Goal: Task Accomplishment & Management: Manage account settings

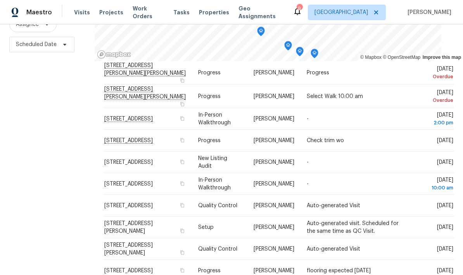
scroll to position [156, 0]
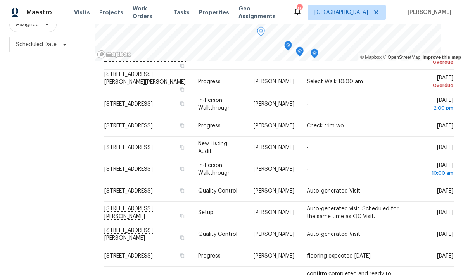
click at [0, 0] on icon at bounding box center [0, 0] width 0 height 0
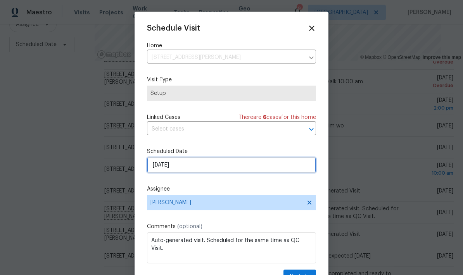
click at [192, 168] on input "8/29/2025" at bounding box center [231, 164] width 169 height 15
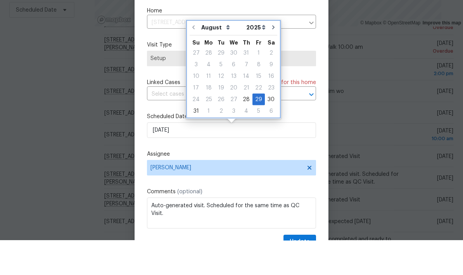
click at [270, 59] on icon "Go to next month" at bounding box center [273, 62] width 6 height 6
type input "9/29/2025"
select select "8"
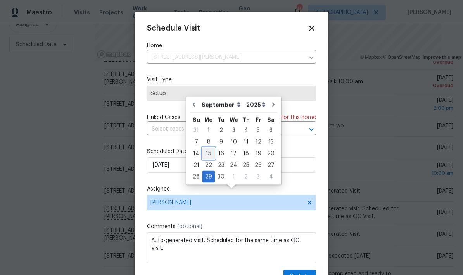
click at [206, 148] on div "15" at bounding box center [208, 153] width 12 height 11
type input "9/15/2025"
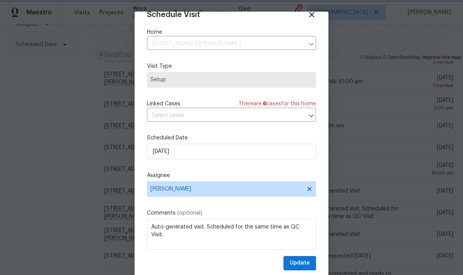
scroll to position [15, 0]
click at [298, 260] on span "Update" at bounding box center [299, 263] width 20 height 10
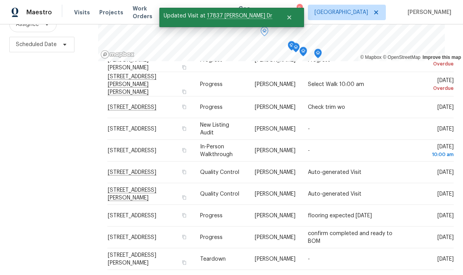
click at [0, 0] on icon at bounding box center [0, 0] width 0 height 0
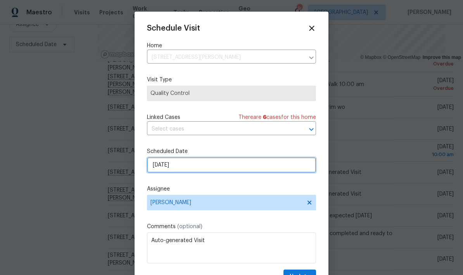
click at [191, 167] on input "8/29/2025" at bounding box center [231, 164] width 169 height 15
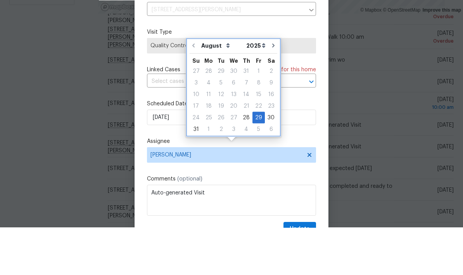
click at [270, 90] on icon "Go to next month" at bounding box center [273, 93] width 6 height 6
type input "9/29/2025"
select select "8"
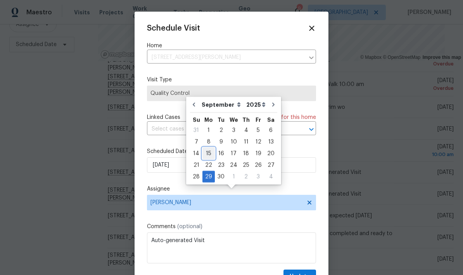
click at [205, 148] on div "15" at bounding box center [208, 153] width 12 height 11
type input "9/15/2025"
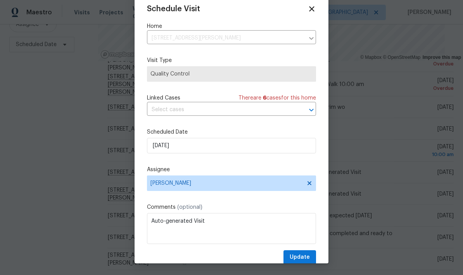
scroll to position [19, 0]
click at [298, 256] on span "Update" at bounding box center [299, 258] width 20 height 10
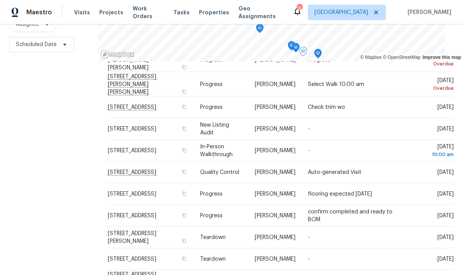
click at [0, 0] on icon at bounding box center [0, 0] width 0 height 0
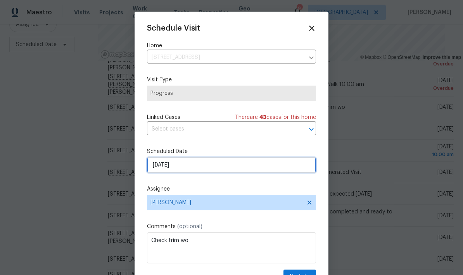
click at [185, 168] on input "[DATE]" at bounding box center [231, 164] width 169 height 15
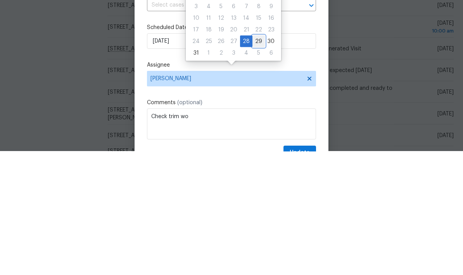
click at [254, 160] on div "29" at bounding box center [258, 165] width 12 height 11
type input "8/29/2025"
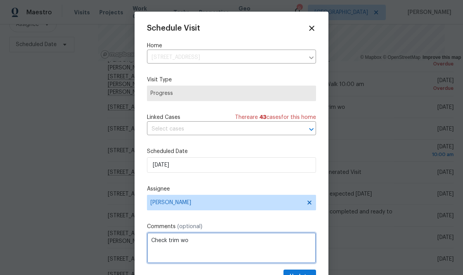
click at [194, 241] on textarea "Check trim wo" at bounding box center [231, 247] width 169 height 31
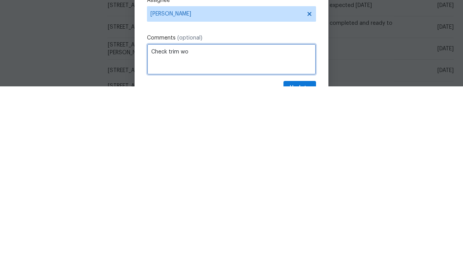
click at [166, 232] on textarea "Check trim wo" at bounding box center [231, 247] width 169 height 31
click at [188, 232] on textarea "Delete trim wo" at bounding box center [231, 247] width 169 height 31
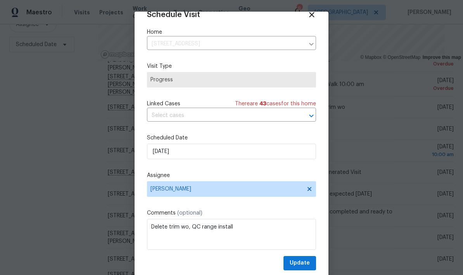
scroll to position [15, 0]
type textarea "Delete trim wo, QC range install"
click at [299, 262] on span "Update" at bounding box center [299, 263] width 20 height 10
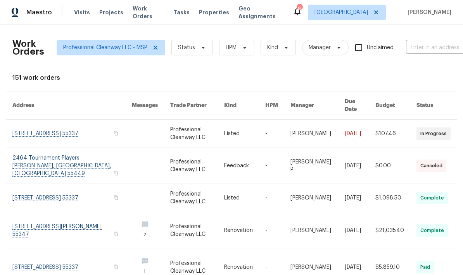
click at [205, 14] on span "Properties" at bounding box center [214, 13] width 30 height 8
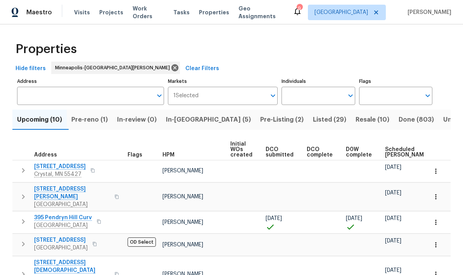
click at [183, 121] on span "In-reno (5)" at bounding box center [208, 119] width 85 height 11
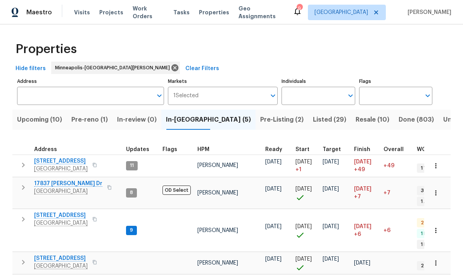
scroll to position [6, 2]
click at [54, 219] on span "[GEOGRAPHIC_DATA]" at bounding box center [60, 223] width 53 height 8
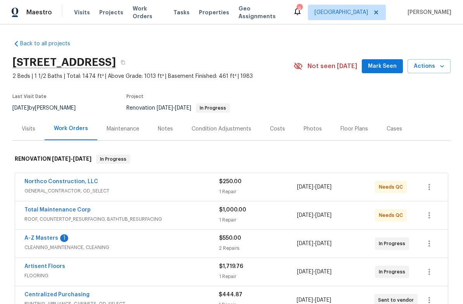
click at [158, 126] on div "Notes" at bounding box center [165, 129] width 15 height 8
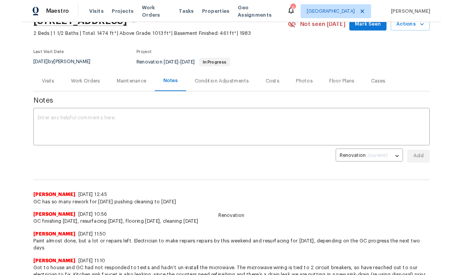
scroll to position [50, 0]
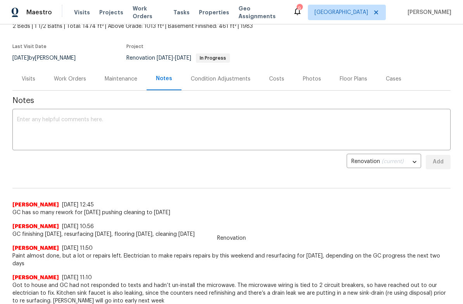
click at [27, 121] on textarea at bounding box center [231, 130] width 428 height 27
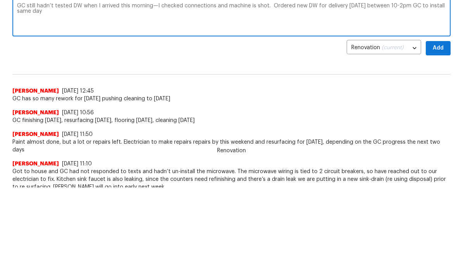
scroll to position [82, 0]
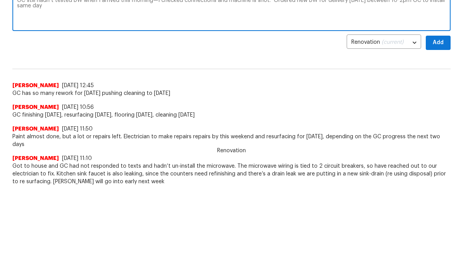
type textarea "GC still hadn’t tested DW when I arrived this morning—I checked connections and…"
click at [441, 126] on span "Add" at bounding box center [438, 131] width 12 height 10
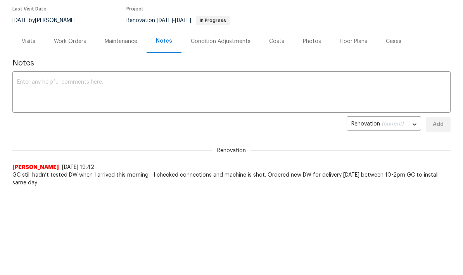
scroll to position [0, 0]
click at [61, 40] on div "Work Orders" at bounding box center [70, 42] width 32 height 8
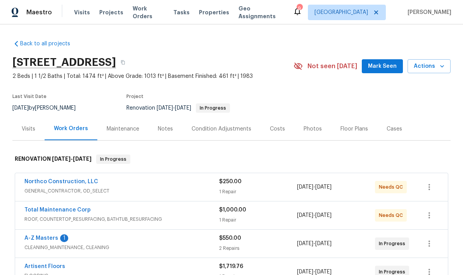
scroll to position [31, 0]
click at [37, 236] on link "A-Z Masters" at bounding box center [41, 238] width 34 height 5
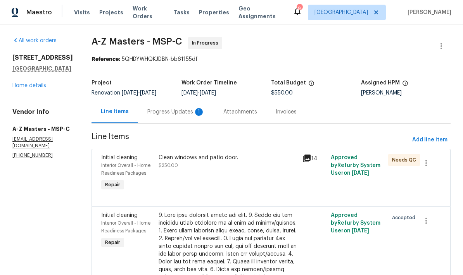
click at [147, 110] on div "Progress Updates 1" at bounding box center [175, 112] width 57 height 8
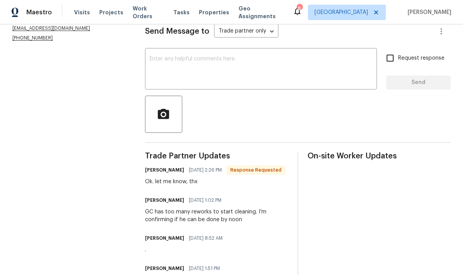
scroll to position [111, 0]
click at [162, 63] on textarea at bounding box center [261, 69] width 222 height 27
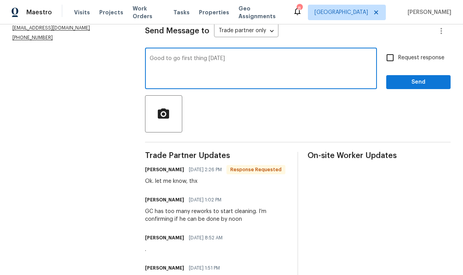
type textarea "Good to go first thing [DATE]"
click at [416, 85] on span "Send" at bounding box center [418, 82] width 52 height 10
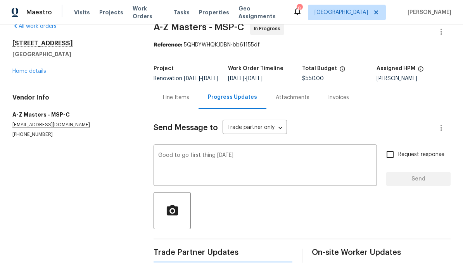
scroll to position [0, 0]
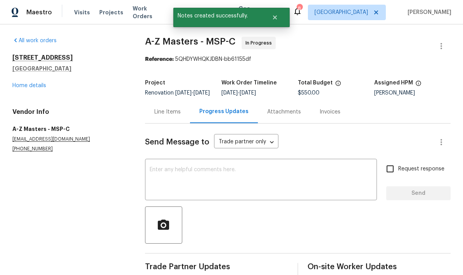
click at [17, 87] on link "Home details" at bounding box center [29, 85] width 34 height 5
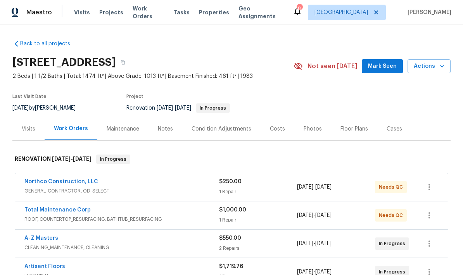
click at [46, 184] on link "Northco Construction, LLC" at bounding box center [61, 181] width 74 height 5
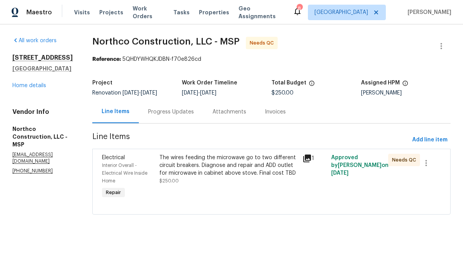
click at [153, 113] on div "Progress Updates" at bounding box center [171, 112] width 46 height 8
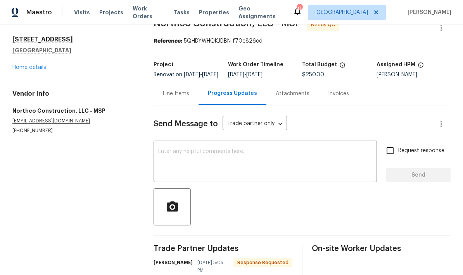
scroll to position [18, 0]
click at [173, 98] on div "Line Items" at bounding box center [176, 94] width 26 height 8
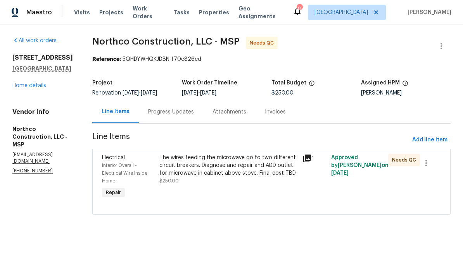
click at [193, 172] on div "The wires feeding the microwave go to two different circuit breakers. Diagnose …" at bounding box center [228, 165] width 138 height 23
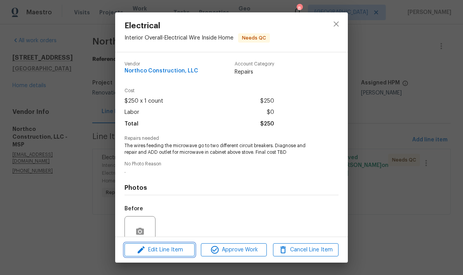
click at [157, 247] on span "Edit Line Item" at bounding box center [159, 250] width 65 height 10
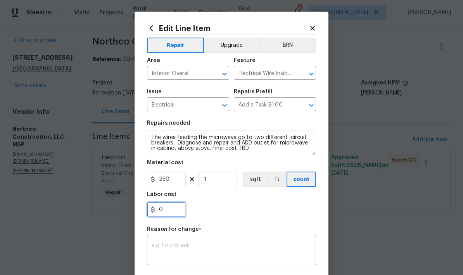
click at [163, 210] on input "0" at bounding box center [166, 209] width 39 height 15
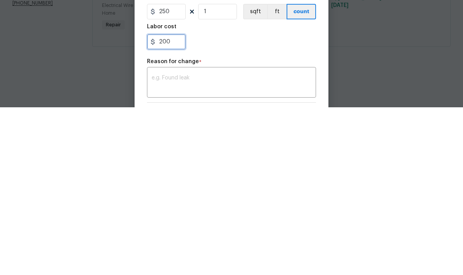
type input "200"
click at [155, 243] on textarea at bounding box center [231, 251] width 160 height 16
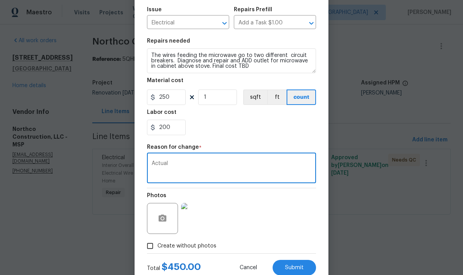
scroll to position [93, 0]
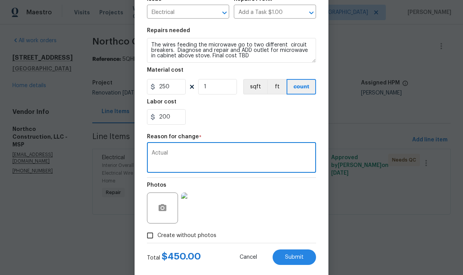
type textarea "Actual"
click at [292, 254] on button "Submit" at bounding box center [293, 256] width 43 height 15
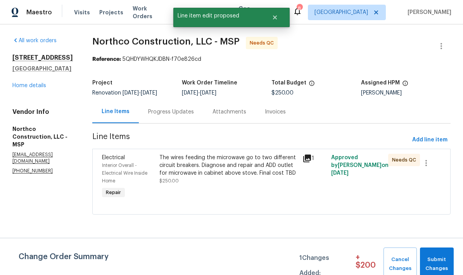
scroll to position [0, 0]
click at [435, 261] on span "Submit Changes" at bounding box center [436, 264] width 26 height 18
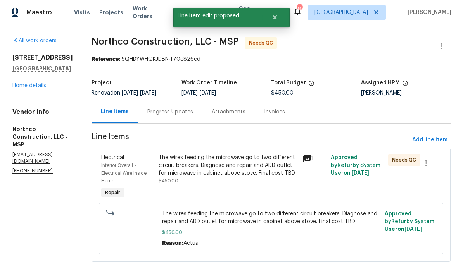
click at [170, 170] on div "The wires feeding the microwave go to two different circuit breakers. Diagnose …" at bounding box center [227, 165] width 139 height 23
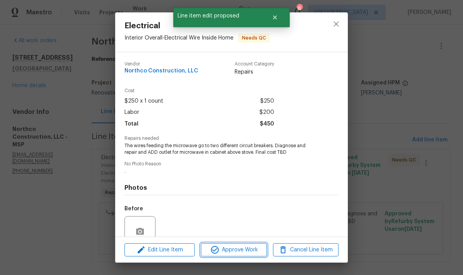
click at [237, 249] on span "Approve Work" at bounding box center [233, 250] width 61 height 10
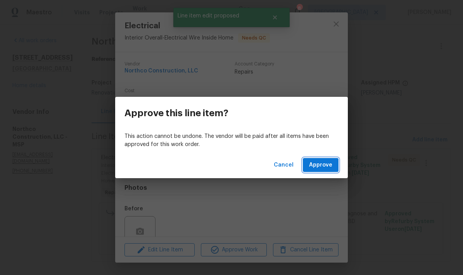
click at [322, 162] on span "Approve" at bounding box center [320, 165] width 23 height 10
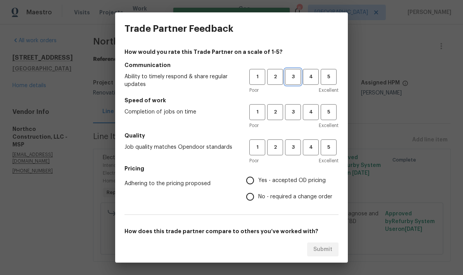
click at [300, 72] on button "3" at bounding box center [293, 77] width 16 height 16
click at [300, 108] on button "3" at bounding box center [293, 112] width 16 height 16
click at [313, 108] on span "4" at bounding box center [310, 112] width 14 height 9
click at [312, 146] on span "4" at bounding box center [310, 147] width 14 height 9
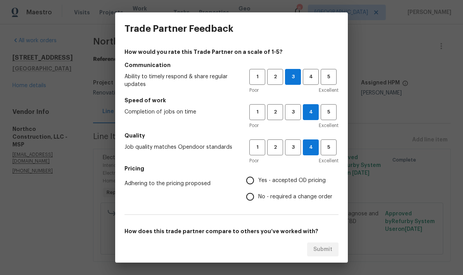
click at [251, 193] on input "No - required a change order" at bounding box center [250, 197] width 16 height 16
radio input "true"
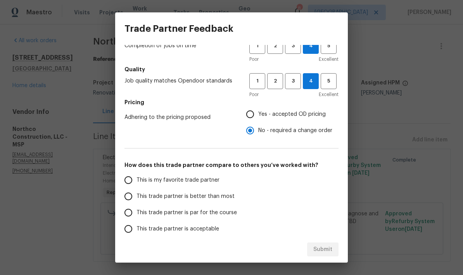
scroll to position [67, 0]
click at [124, 194] on input "This trade partner is better than most" at bounding box center [128, 195] width 16 height 16
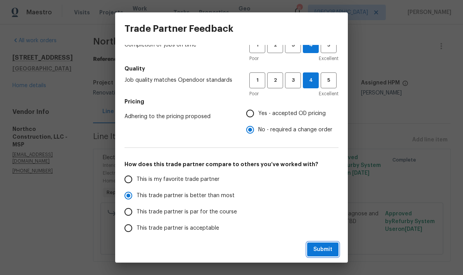
click at [325, 244] on button "Submit" at bounding box center [322, 249] width 31 height 14
radio input "true"
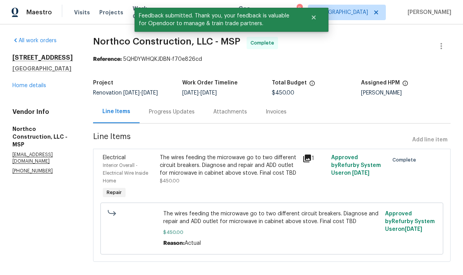
click at [21, 93] on div "All work orders [STREET_ADDRESS] Home details Vendor Info Northco Construction,…" at bounding box center [43, 106] width 62 height 138
click at [17, 87] on link "Home details" at bounding box center [29, 85] width 34 height 5
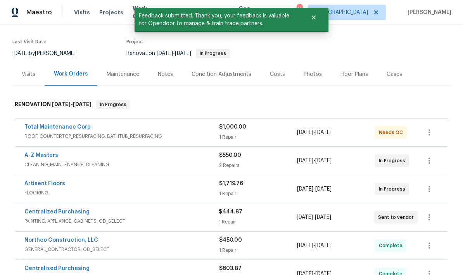
scroll to position [57, 0]
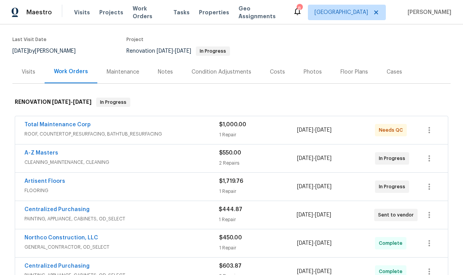
click at [45, 127] on link "Total Maintenance Corp" at bounding box center [57, 124] width 66 height 5
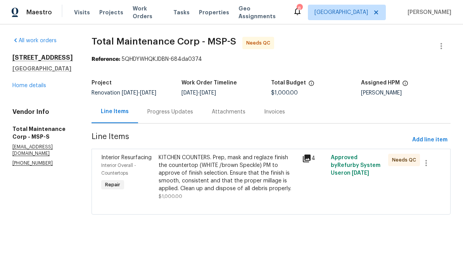
click at [162, 109] on div "Progress Updates" at bounding box center [170, 112] width 46 height 8
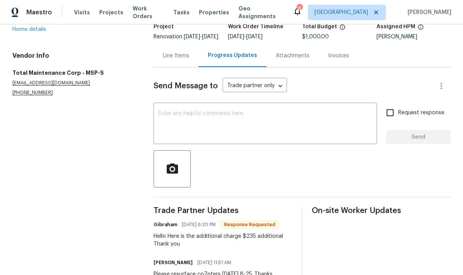
scroll to position [56, 0]
click at [170, 60] on div "Line Items" at bounding box center [176, 56] width 26 height 8
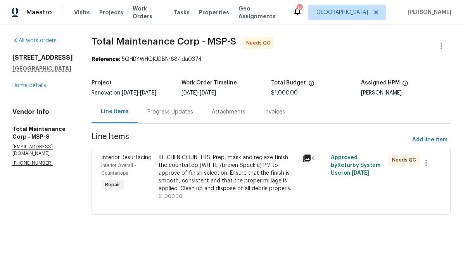
click at [213, 174] on div "KITCHEN COUNTERS. Prep, mask and reglaze finish the countertop (WHITE /brown Sp…" at bounding box center [227, 173] width 139 height 39
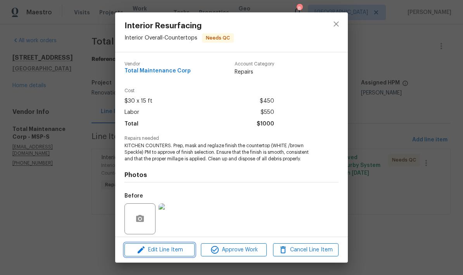
click at [171, 246] on span "Edit Line Item" at bounding box center [159, 250] width 65 height 10
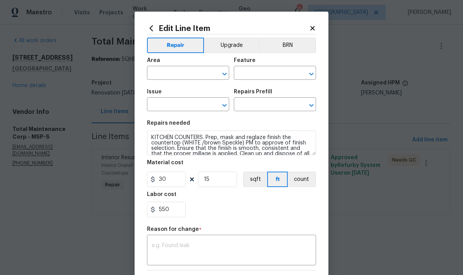
type input "Interior Overall"
type input "Countertops"
type input "Interior Resurfacing"
type input "Reglaze Countertop (Color) $30.00"
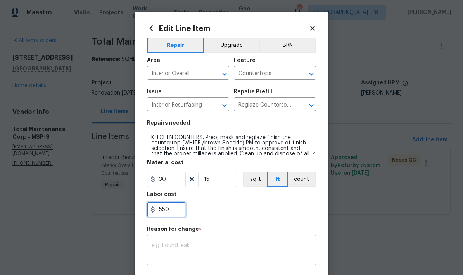
click at [175, 211] on input "550" at bounding box center [166, 209] width 39 height 15
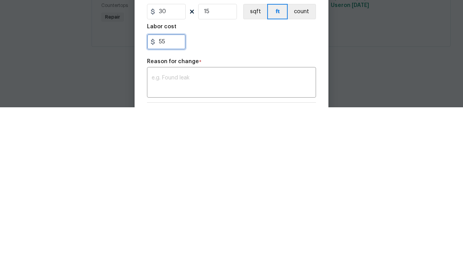
type input "5"
type input "785"
click at [155, 243] on textarea at bounding box center [231, 251] width 160 height 16
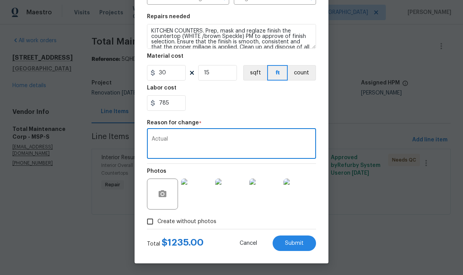
scroll to position [108, 0]
type textarea "Actual"
click at [294, 241] on span "Submit" at bounding box center [294, 244] width 19 height 6
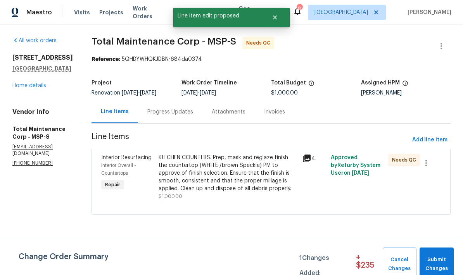
scroll to position [0, 0]
click at [147, 115] on div "Progress Updates" at bounding box center [170, 112] width 46 height 8
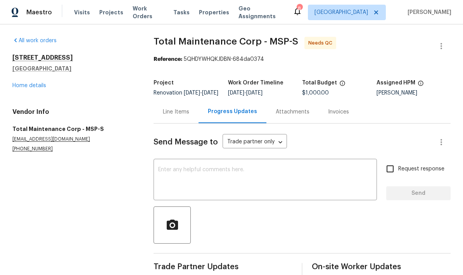
click at [163, 116] on div "Line Items" at bounding box center [176, 112] width 26 height 8
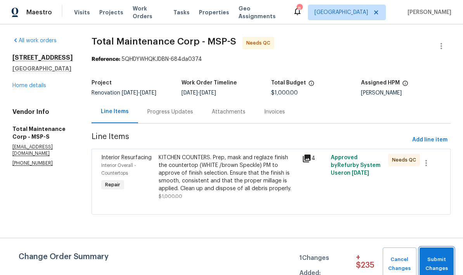
click at [436, 261] on span "Submit Changes" at bounding box center [436, 264] width 26 height 18
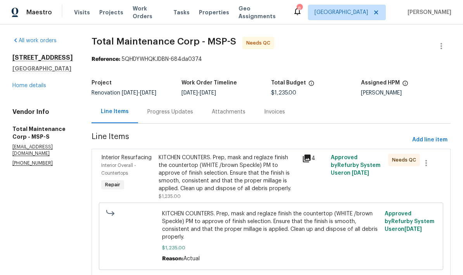
click at [21, 88] on link "Home details" at bounding box center [29, 85] width 34 height 5
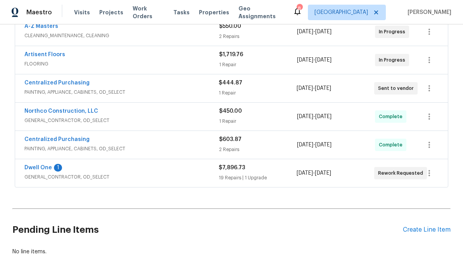
scroll to position [184, 0]
click at [36, 169] on link "Dwell One" at bounding box center [38, 167] width 28 height 5
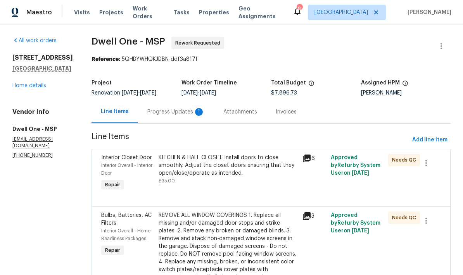
click at [147, 113] on div "Progress Updates 1" at bounding box center [175, 112] width 57 height 8
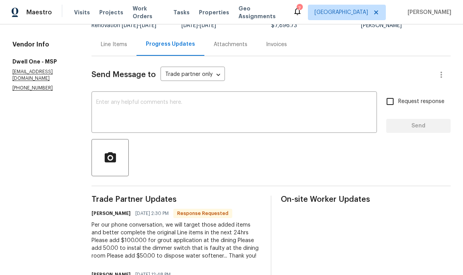
scroll to position [67, 0]
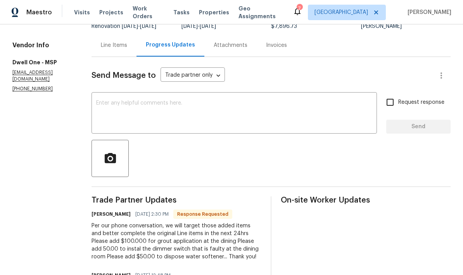
click at [103, 119] on textarea at bounding box center [234, 113] width 276 height 27
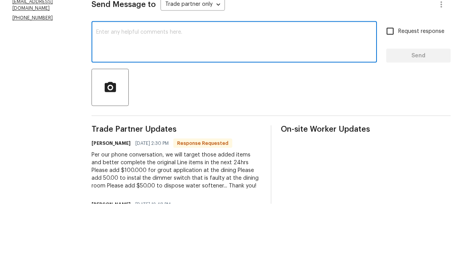
scroll to position [31, 0]
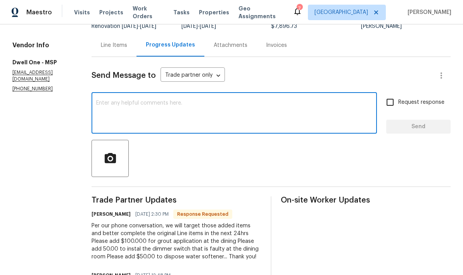
click at [96, 100] on textarea at bounding box center [234, 113] width 276 height 27
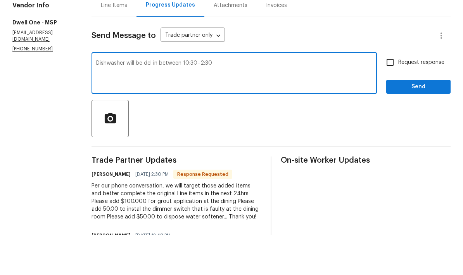
click at [142, 94] on div "Dishwasher will be del in between 10:30–2:30 x ​" at bounding box center [233, 114] width 285 height 40
click at [142, 100] on textarea "Dishwasher will be del in between 10:30–2:30" at bounding box center [234, 113] width 276 height 27
click at [226, 100] on textarea "Dishwasher will be delivered in between 10:30–2:30" at bounding box center [234, 113] width 276 height 27
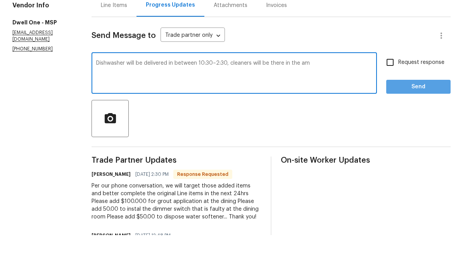
type textarea "Dishwasher will be delivered in between 10:30–2:30, cleaners will be there in t…"
click at [413, 122] on span "Send" at bounding box center [418, 127] width 52 height 10
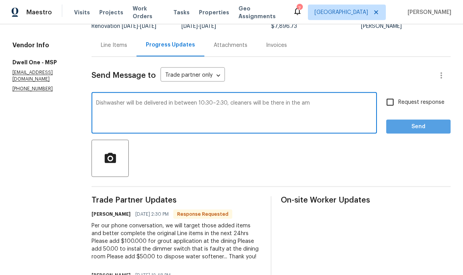
scroll to position [0, 0]
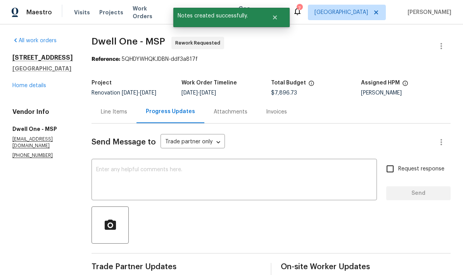
click at [18, 83] on link "Home details" at bounding box center [29, 85] width 34 height 5
